Goal: Task Accomplishment & Management: Use online tool/utility

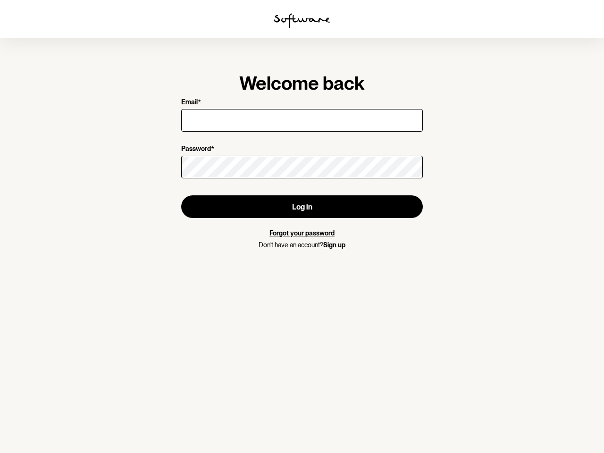
click at [302, 21] on img at bounding box center [302, 20] width 57 height 15
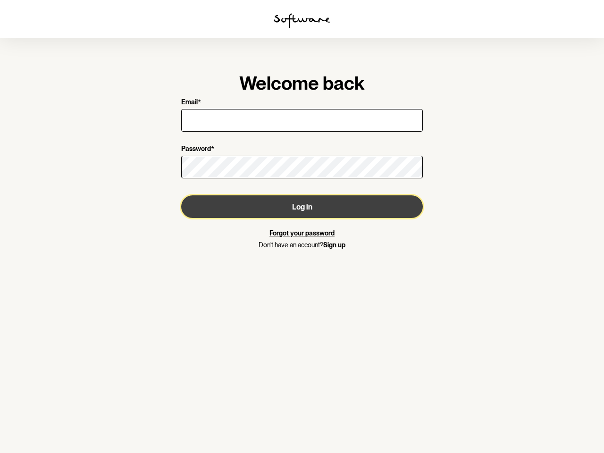
click at [302, 207] on button "Log in" at bounding box center [302, 206] width 242 height 23
